Goal: Check status

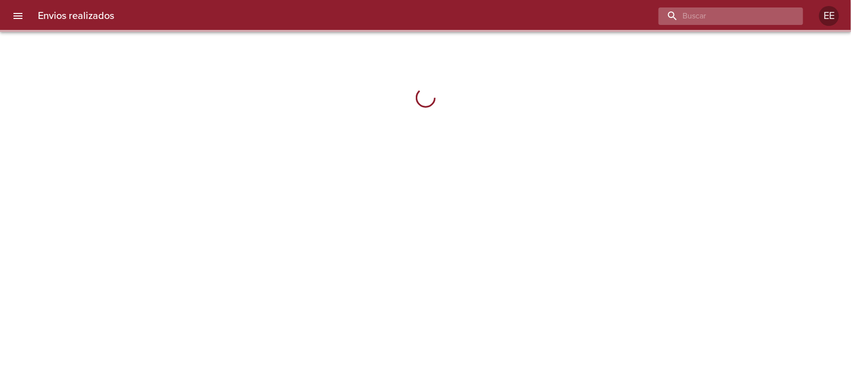
click at [726, 16] on input "buscar" at bounding box center [722, 15] width 128 height 17
click at [718, 8] on input "buscar" at bounding box center [722, 15] width 128 height 17
paste input "9608323"
type input "9608323"
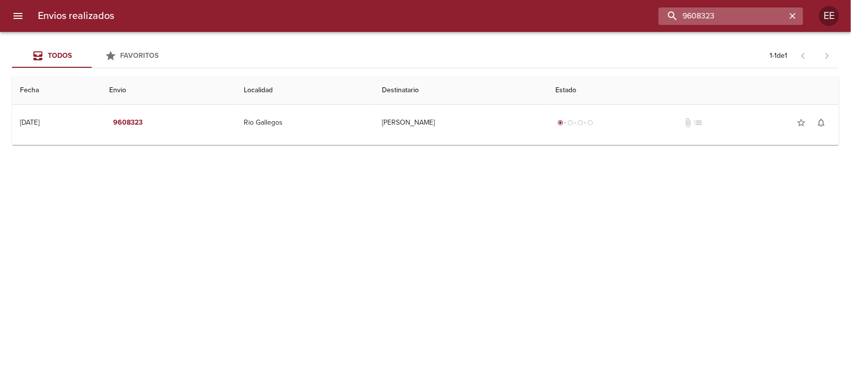
click at [736, 19] on input "9608323" at bounding box center [722, 15] width 128 height 17
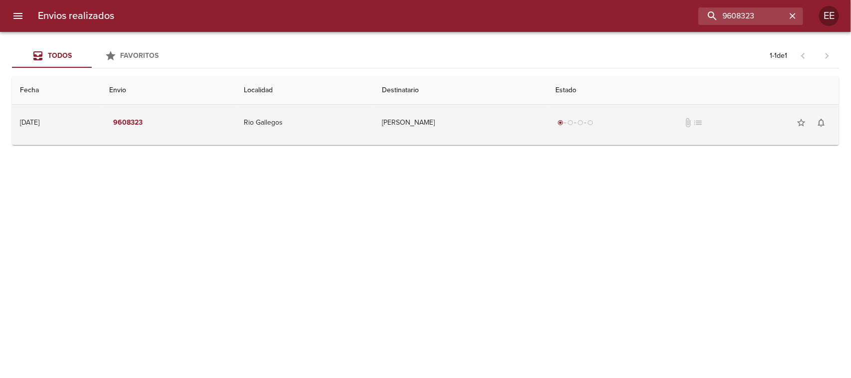
click at [340, 130] on td "Rio Gallegos" at bounding box center [305, 123] width 138 height 36
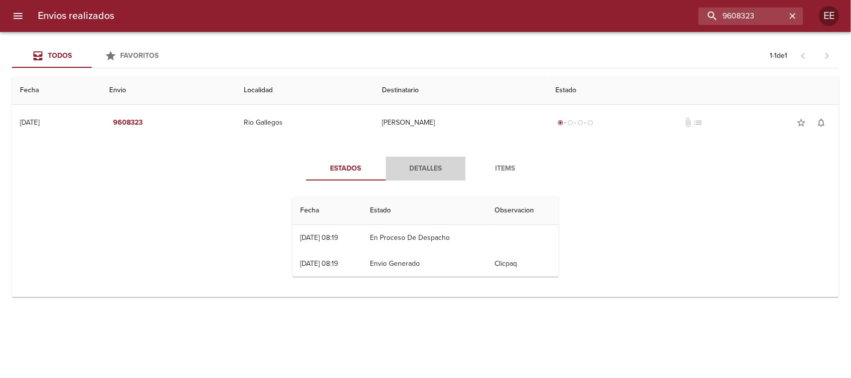
click at [411, 172] on span "Detalles" at bounding box center [426, 168] width 68 height 12
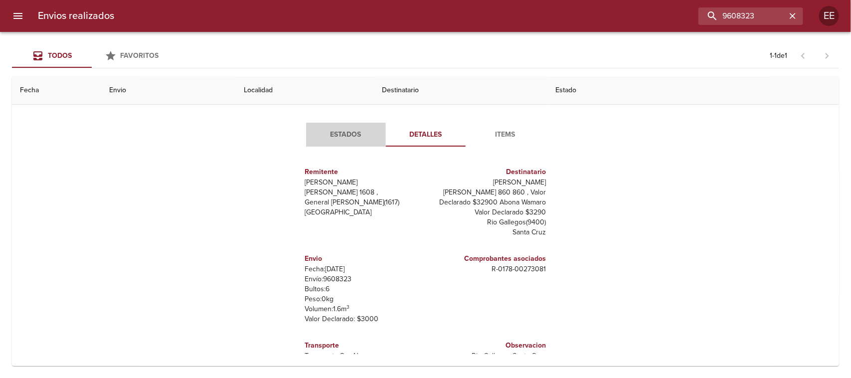
click at [332, 139] on span "Estados" at bounding box center [346, 135] width 68 height 12
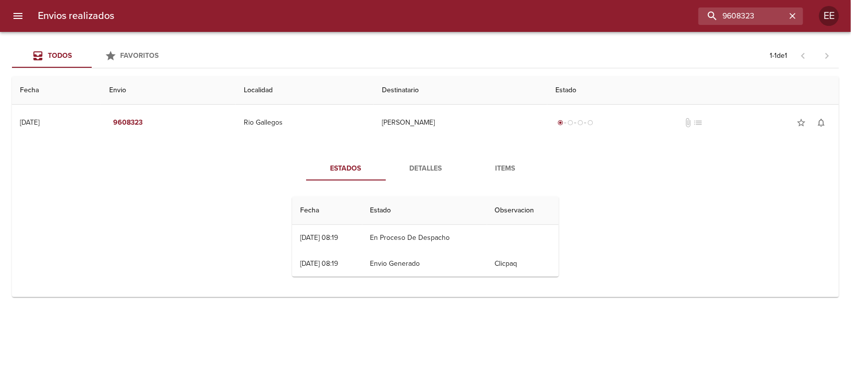
click at [415, 167] on span "Detalles" at bounding box center [426, 168] width 68 height 12
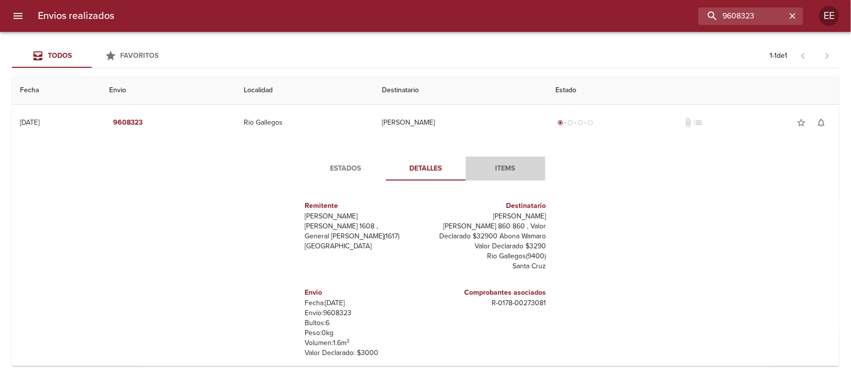
click at [497, 167] on span "Items" at bounding box center [505, 168] width 68 height 12
